Goal: Find specific page/section: Find specific page/section

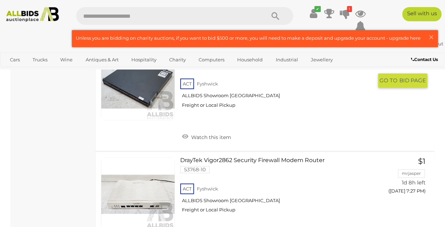
scroll to position [1685, 0]
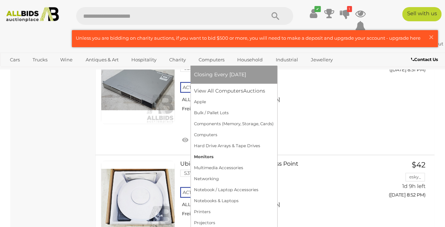
scroll to position [4446, 0]
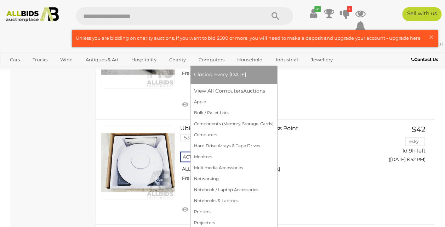
click at [212, 57] on link "Computers" at bounding box center [211, 60] width 35 height 12
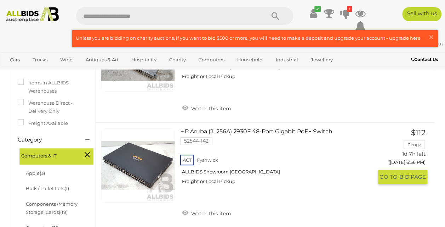
scroll to position [177, 0]
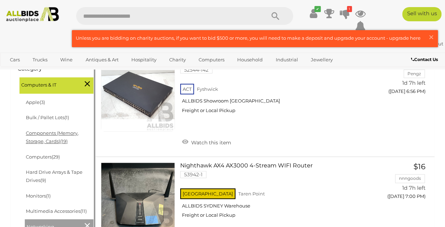
click at [42, 144] on link "Components (Memory, Storage, Cards) (19)" at bounding box center [52, 137] width 53 height 14
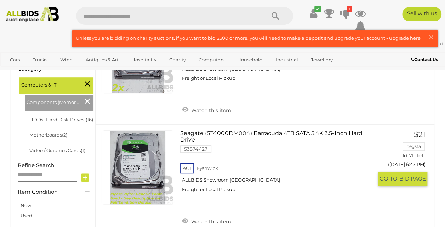
scroll to position [142, 0]
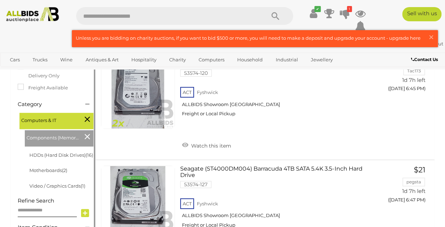
click at [87, 124] on icon at bounding box center [87, 118] width 5 height 9
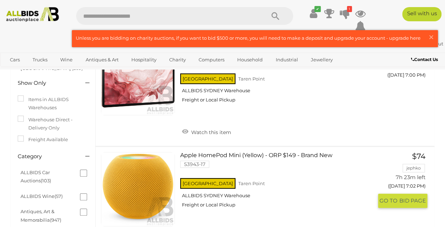
scroll to position [142, 0]
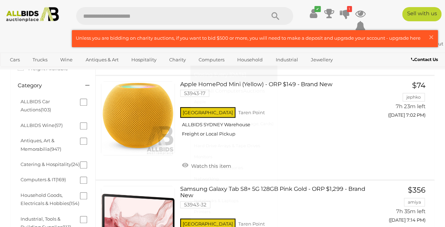
click at [209, 58] on link "Computers" at bounding box center [211, 60] width 35 height 12
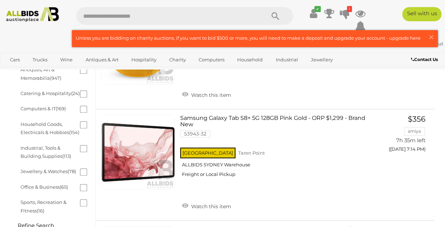
scroll to position [177, 0]
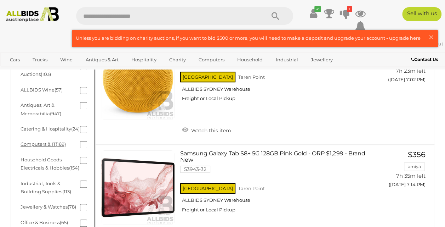
click at [43, 144] on link "Computers & IT (169)" at bounding box center [43, 144] width 45 height 6
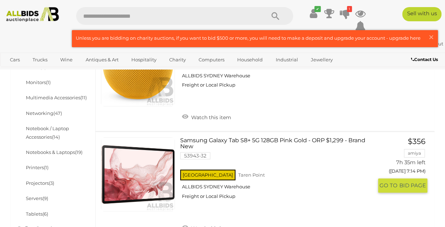
scroll to position [319, 0]
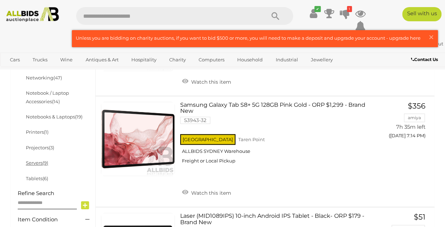
click at [38, 164] on link "Servers (9)" at bounding box center [37, 163] width 22 height 6
